Goal: Navigation & Orientation: Understand site structure

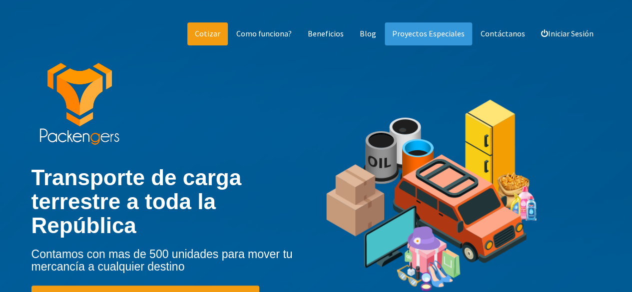
click at [220, 30] on link "Cotizar" at bounding box center [207, 33] width 40 height 23
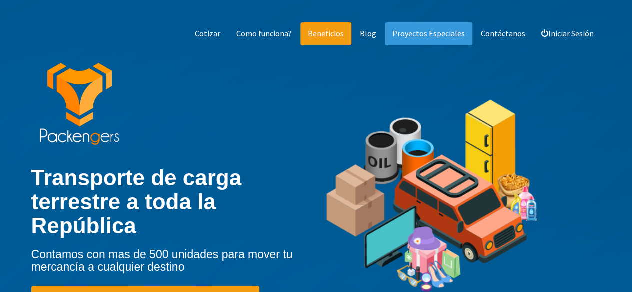
click at [334, 36] on link "Beneficios" at bounding box center [325, 33] width 51 height 23
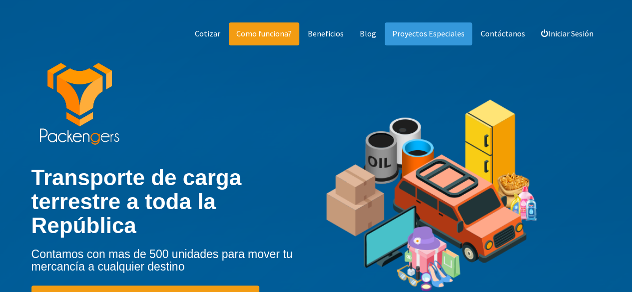
click at [281, 34] on link "Como funciona?" at bounding box center [264, 33] width 70 height 23
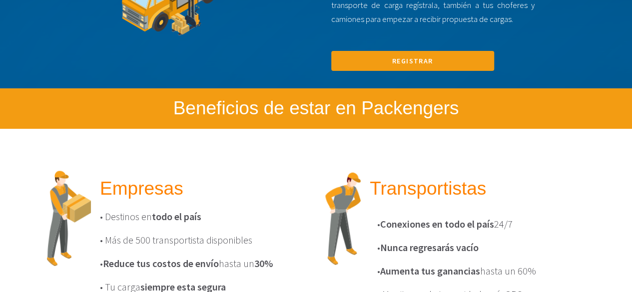
scroll to position [1002, 0]
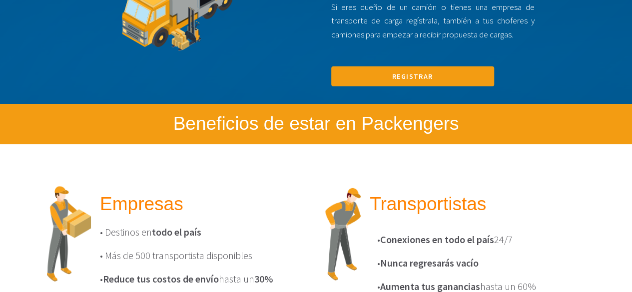
click at [622, 264] on section "Empresas • Destinos en todo el país • Más de 500 transportista disponibles • Re…" at bounding box center [316, 278] width 632 height 188
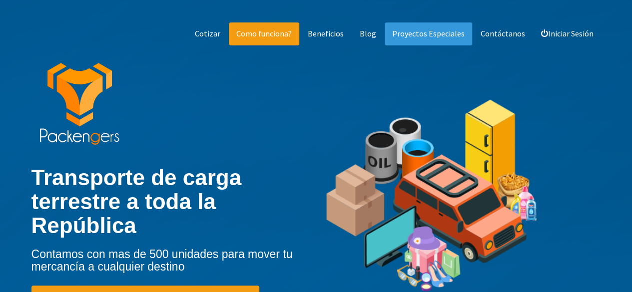
scroll to position [0, 0]
